Goal: Information Seeking & Learning: Find specific fact

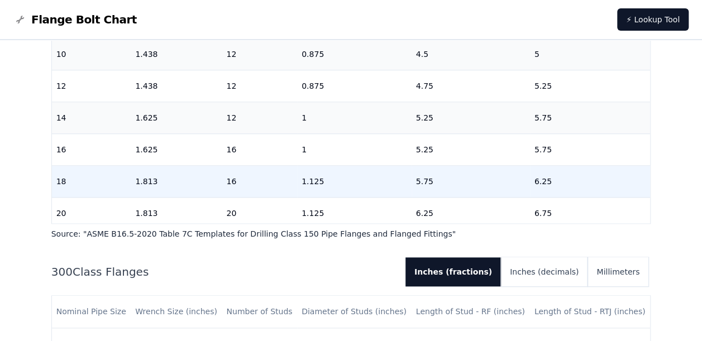
scroll to position [378, 0]
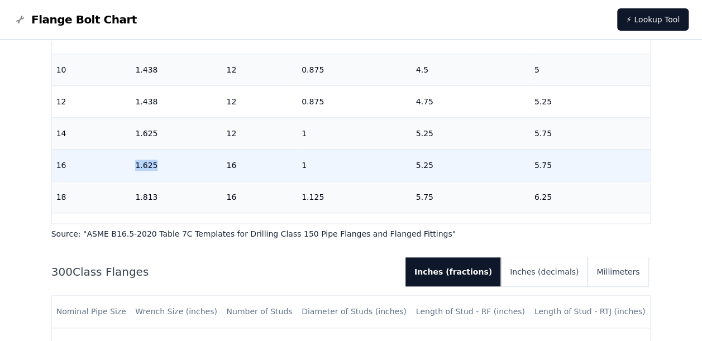
drag, startPoint x: 73, startPoint y: 165, endPoint x: 168, endPoint y: 166, distance: 95.0
click at [168, 166] on tr "16 1.625 16 1 5.25 5.75" at bounding box center [351, 166] width 599 height 32
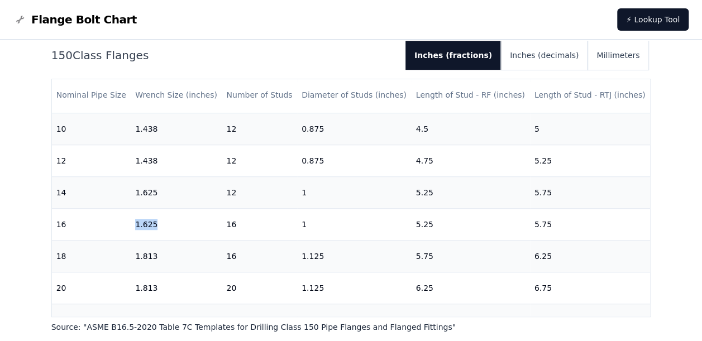
scroll to position [470, 0]
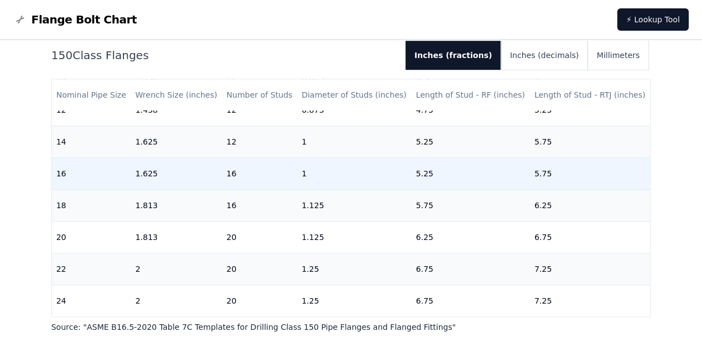
click at [59, 170] on td "16" at bounding box center [91, 174] width 79 height 32
click at [84, 170] on td "16" at bounding box center [91, 174] width 79 height 32
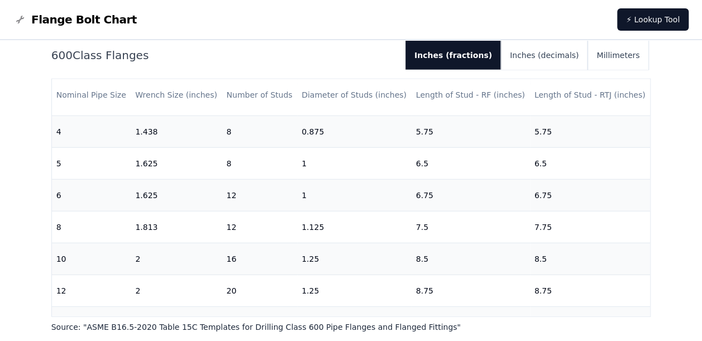
scroll to position [372, 0]
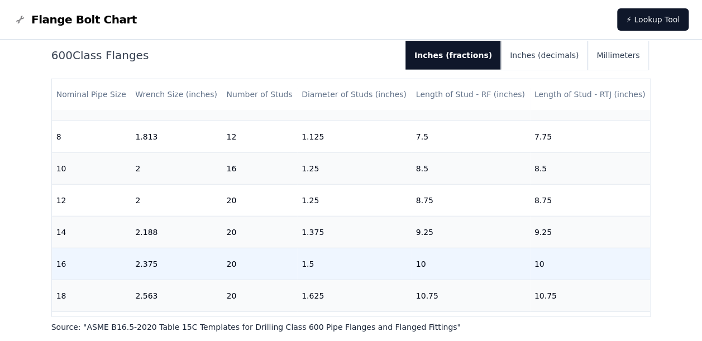
click at [543, 259] on td "10" at bounding box center [590, 265] width 121 height 32
click at [239, 271] on td "20" at bounding box center [259, 265] width 75 height 32
click at [547, 268] on td "10" at bounding box center [590, 265] width 121 height 32
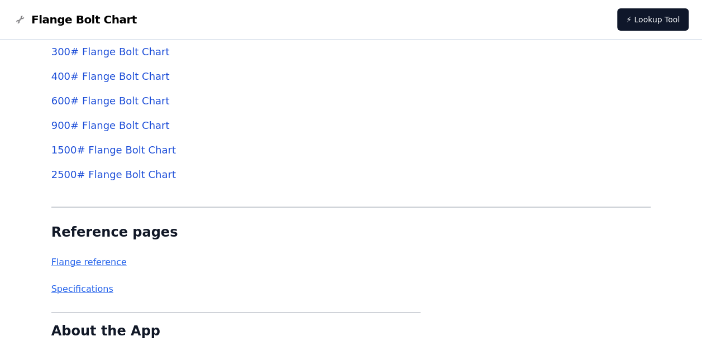
scroll to position [3259, 0]
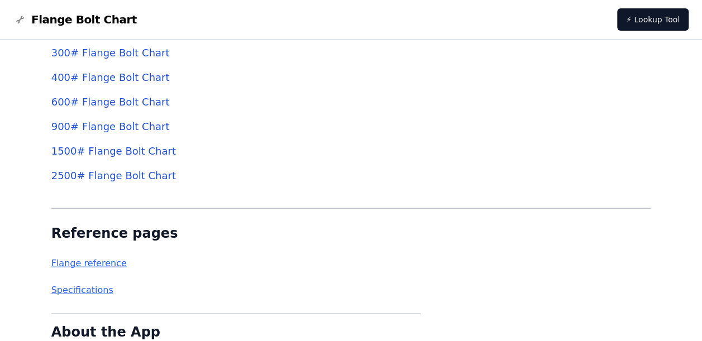
click at [135, 103] on link "600 # Flange Bolt Chart" at bounding box center [110, 102] width 118 height 12
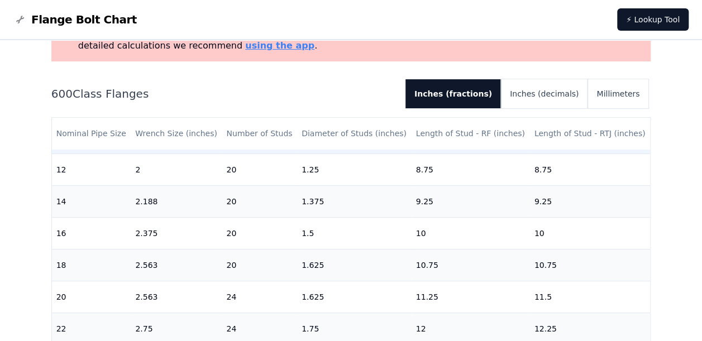
scroll to position [465, 0]
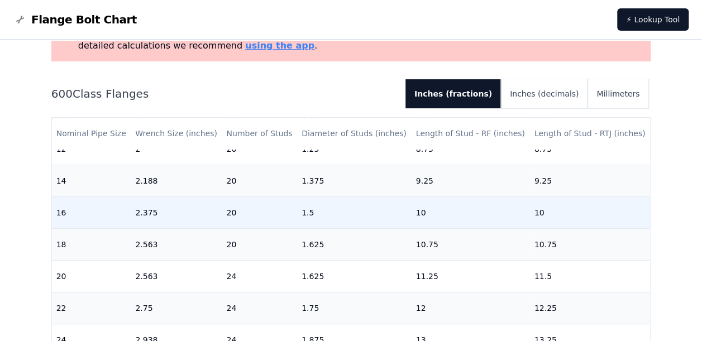
click at [598, 213] on td "10" at bounding box center [590, 213] width 121 height 32
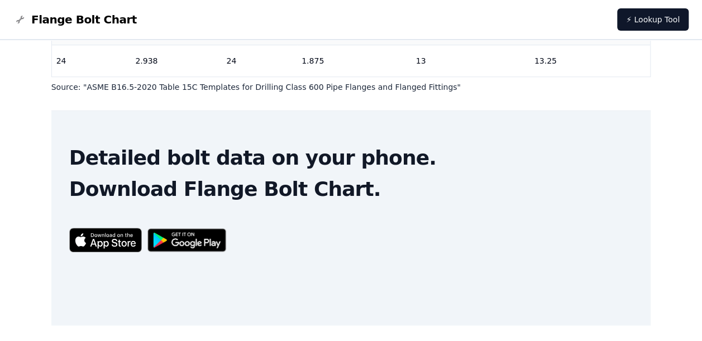
scroll to position [396, 0]
